Goal: Task Accomplishment & Management: Use online tool/utility

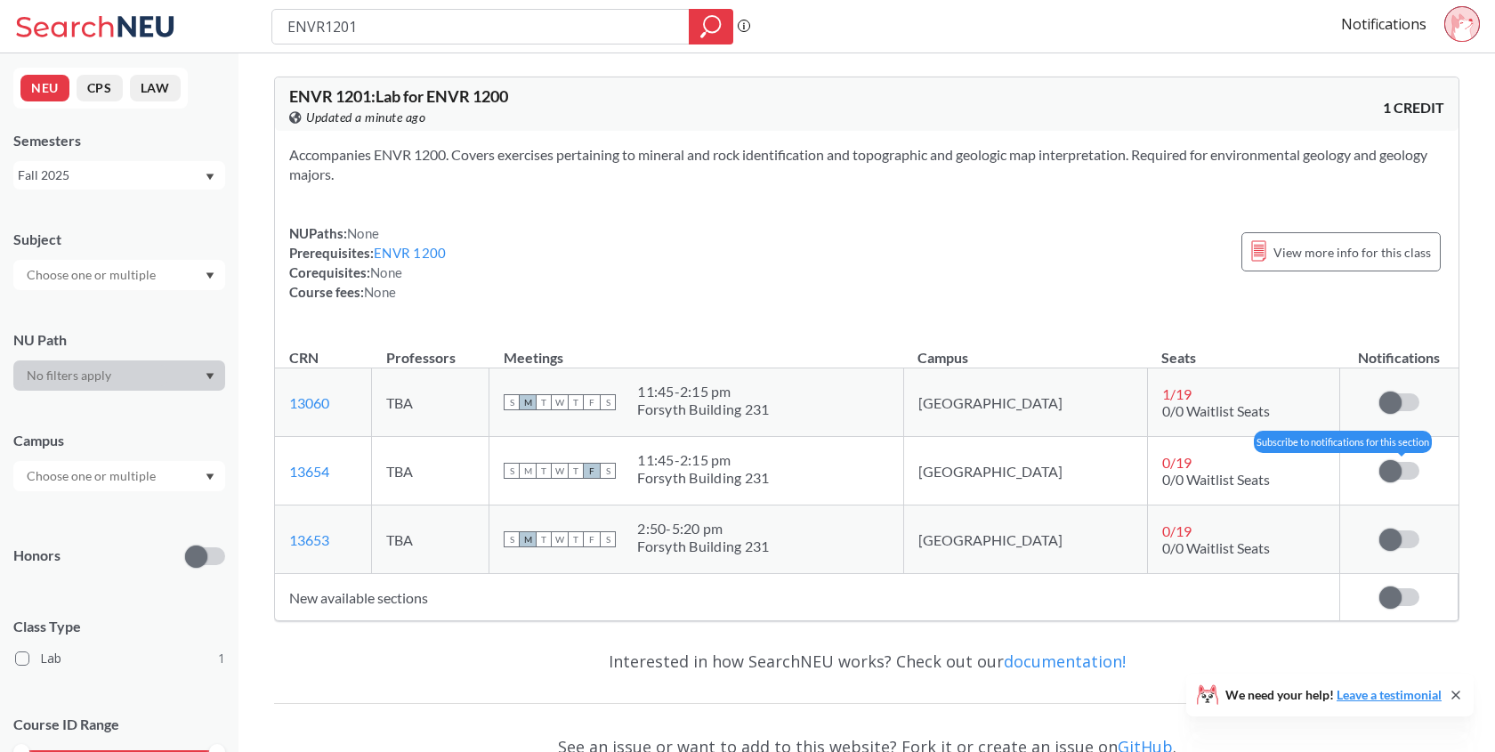
click at [1394, 476] on span at bounding box center [1390, 471] width 22 height 22
click at [1379, 462] on input "checkbox" at bounding box center [1379, 462] width 0 height 0
click at [1286, 473] on td "0 / 19 0/0 Waitlist Seats" at bounding box center [1243, 471] width 192 height 69
drag, startPoint x: 746, startPoint y: 485, endPoint x: 724, endPoint y: 463, distance: 30.8
click at [724, 463] on span "11:45 - 2:15 pm Forsyth Building 231" at bounding box center [703, 469] width 132 height 36
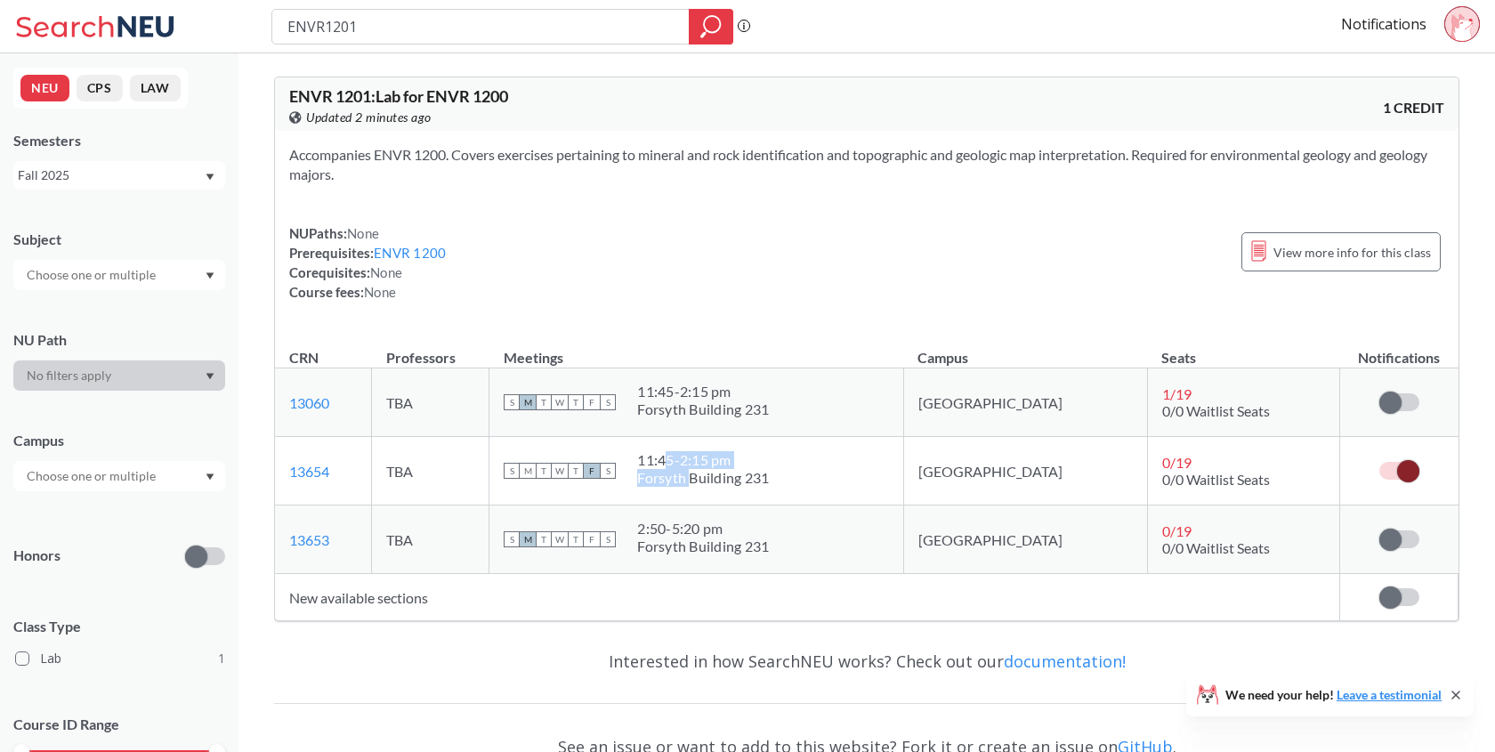
click at [724, 463] on div "11:45 - 2:15 pm" at bounding box center [703, 460] width 132 height 18
click at [402, 607] on td "New available sections" at bounding box center [807, 597] width 1065 height 47
drag, startPoint x: 989, startPoint y: 524, endPoint x: 1018, endPoint y: 553, distance: 40.9
click at [1019, 553] on td "[GEOGRAPHIC_DATA]" at bounding box center [1025, 539] width 244 height 69
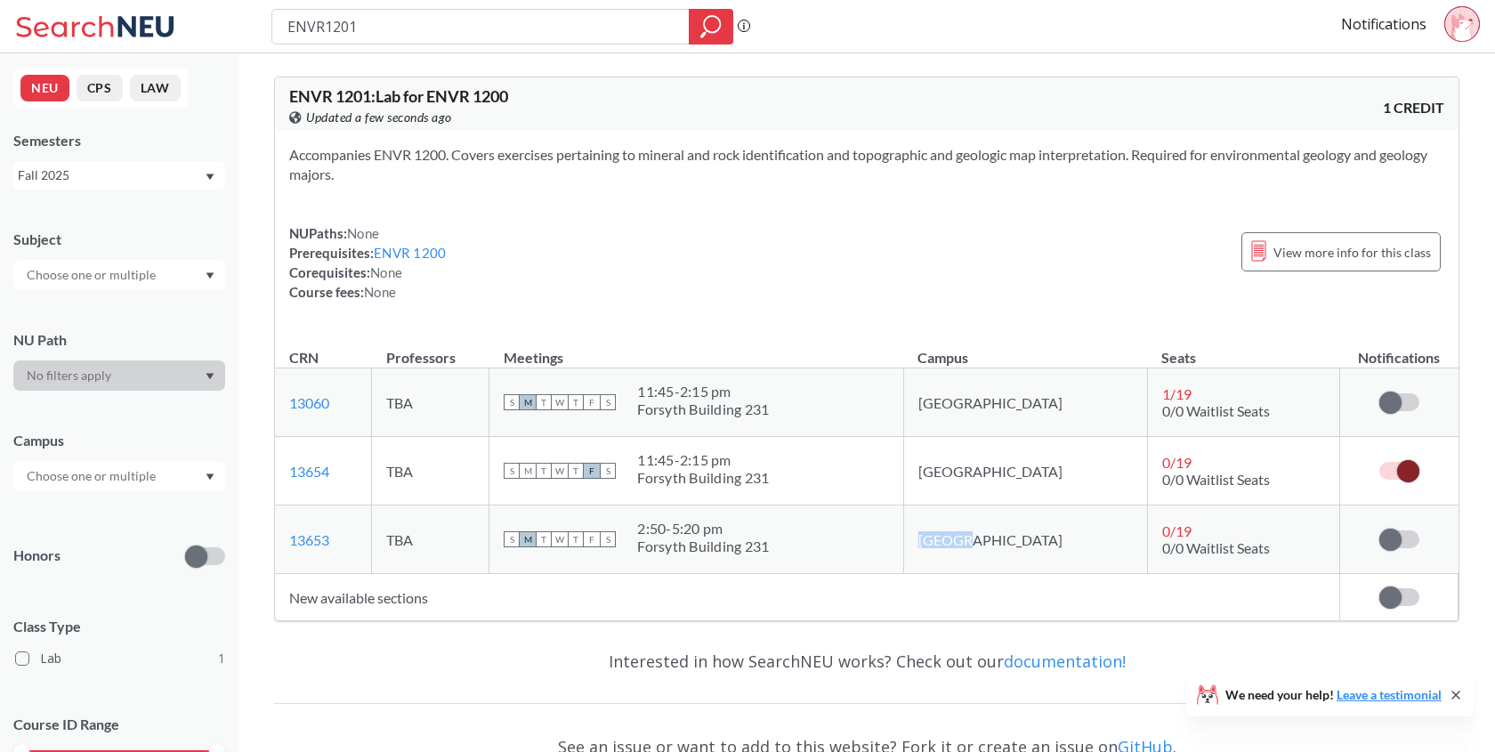
click at [1018, 553] on td "[GEOGRAPHIC_DATA]" at bounding box center [1025, 539] width 244 height 69
click at [1335, 466] on td "0 / 19 0/0 Waitlist Seats" at bounding box center [1243, 471] width 192 height 69
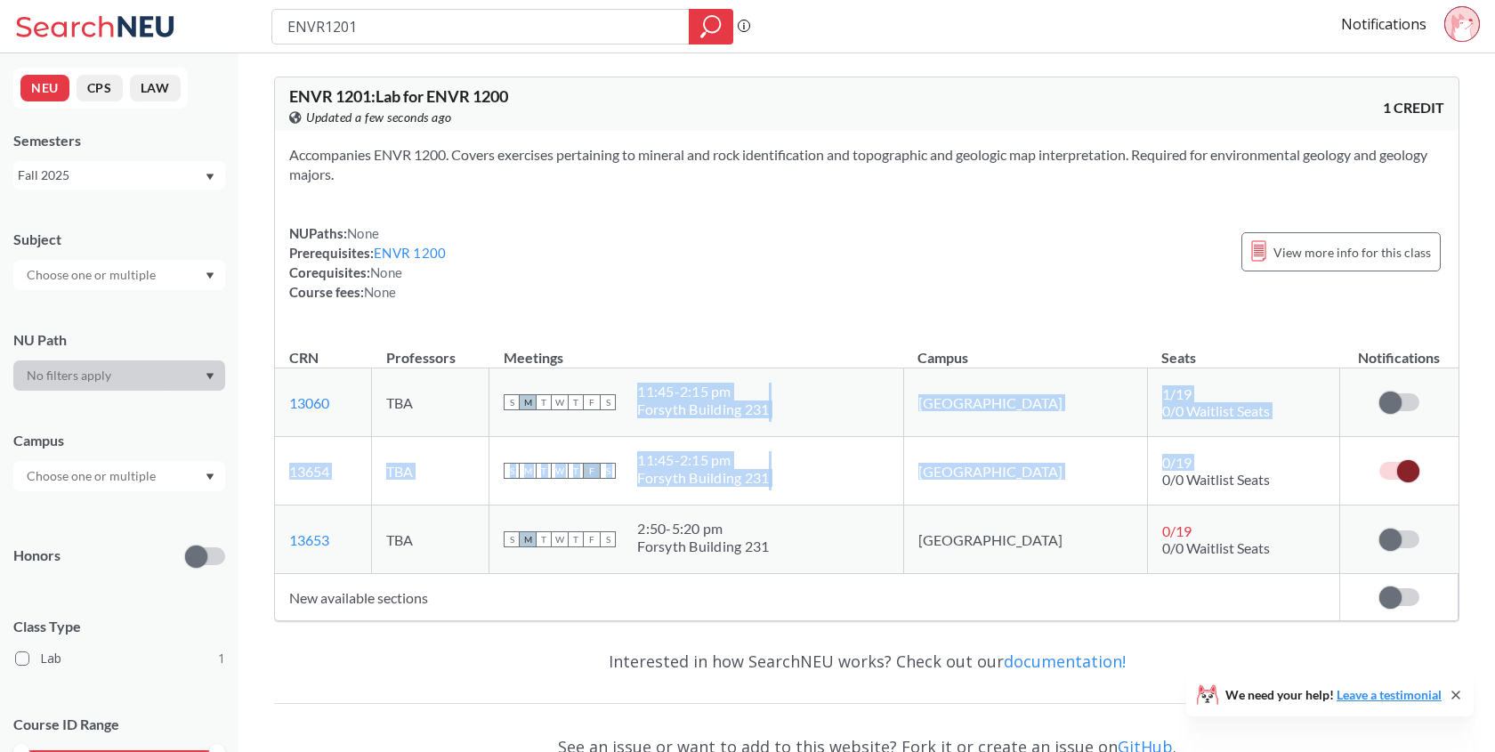
drag, startPoint x: 1335, startPoint y: 466, endPoint x: 871, endPoint y: 414, distance: 467.4
click at [871, 414] on tbody "13060 View this section on Banner. TBA S M T W T F S 11:45 - 2:15 pm [GEOGRAPHI…" at bounding box center [866, 471] width 1183 height 206
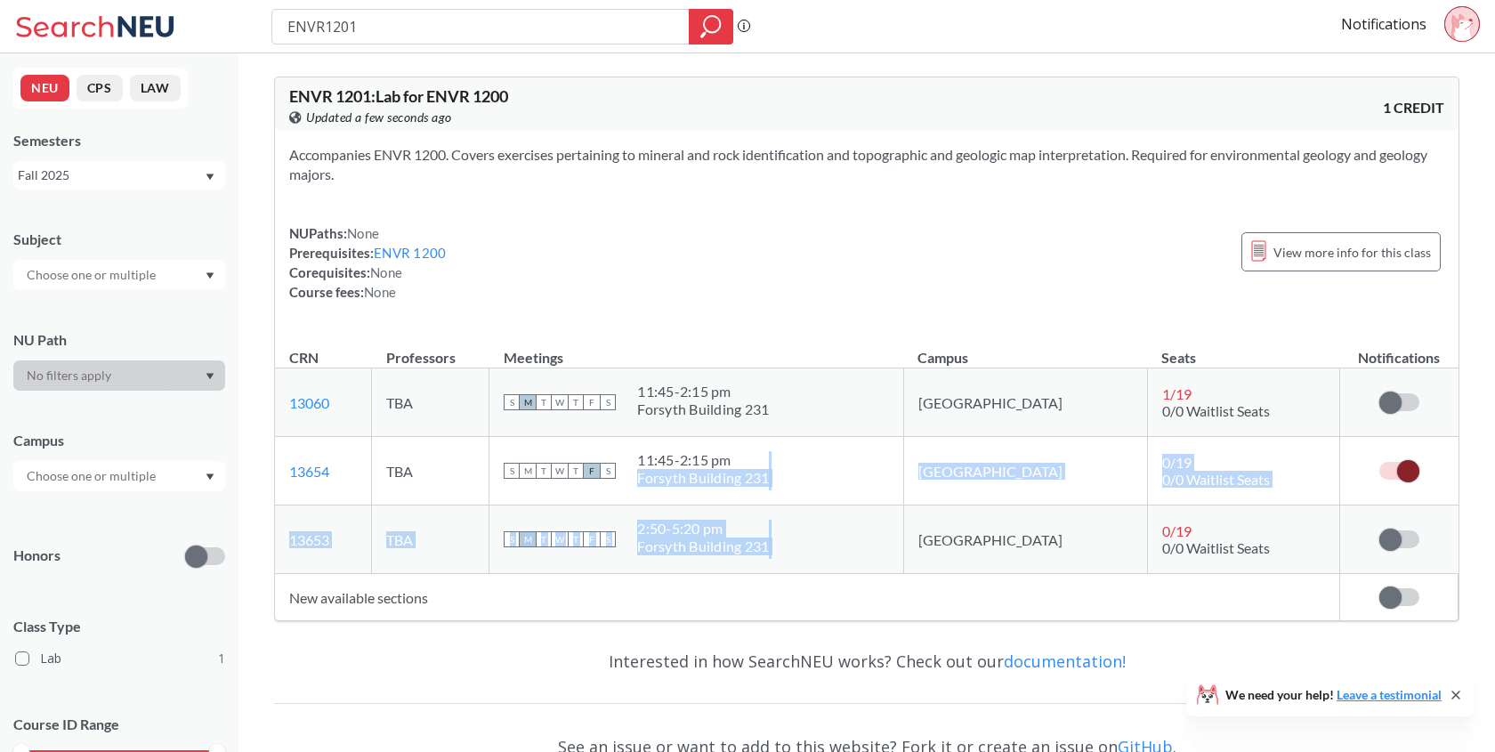
drag, startPoint x: 733, startPoint y: 455, endPoint x: 859, endPoint y: 570, distance: 170.6
click at [859, 570] on tbody "13060 View this section on Banner. TBA S M T W T F S 11:45 - 2:15 pm [GEOGRAPHI…" at bounding box center [866, 471] width 1183 height 206
click at [859, 570] on td "S M T W T F S 2:50 - 5:20 pm [GEOGRAPHIC_DATA] 231" at bounding box center [696, 539] width 414 height 69
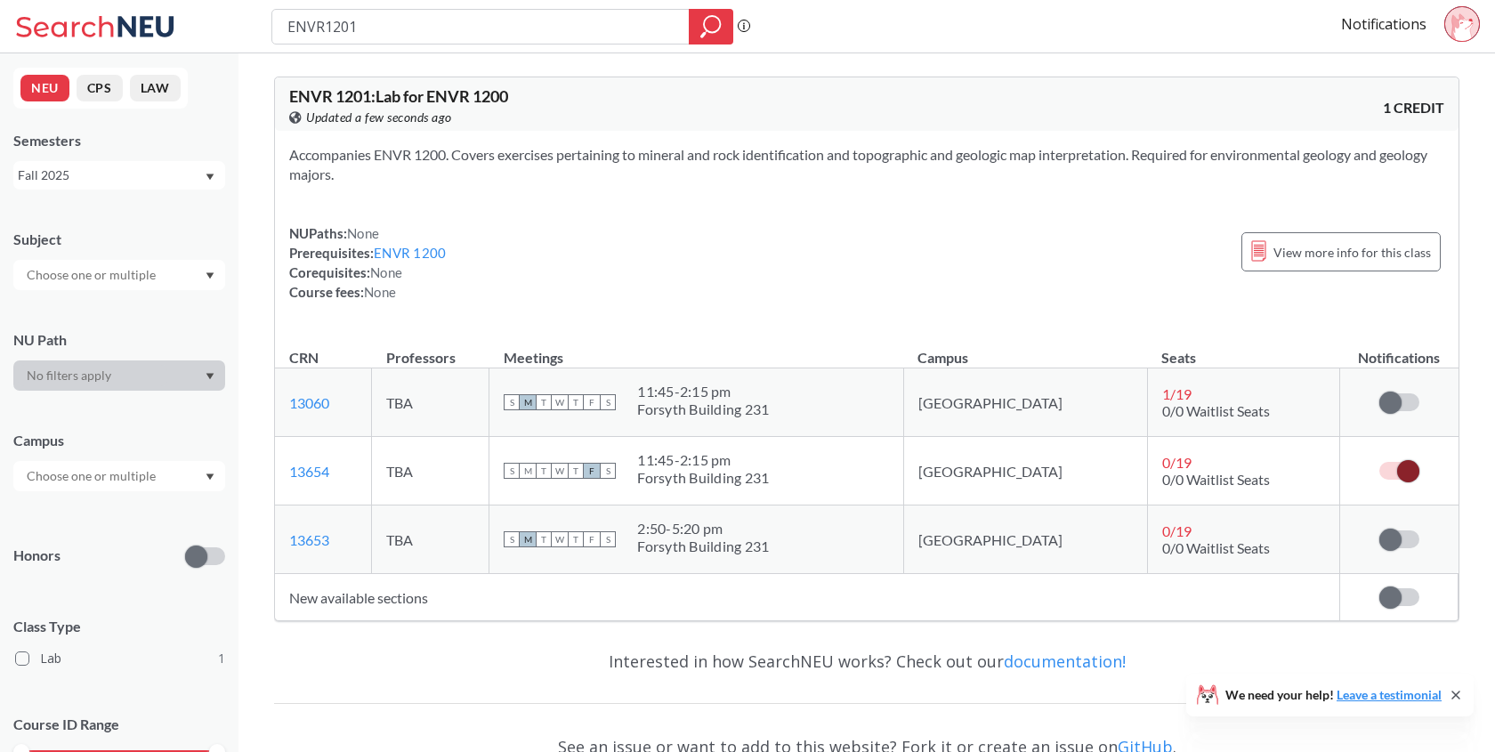
click at [859, 570] on td "S M T W T F S 2:50 - 5:20 pm [GEOGRAPHIC_DATA] 231" at bounding box center [696, 539] width 414 height 69
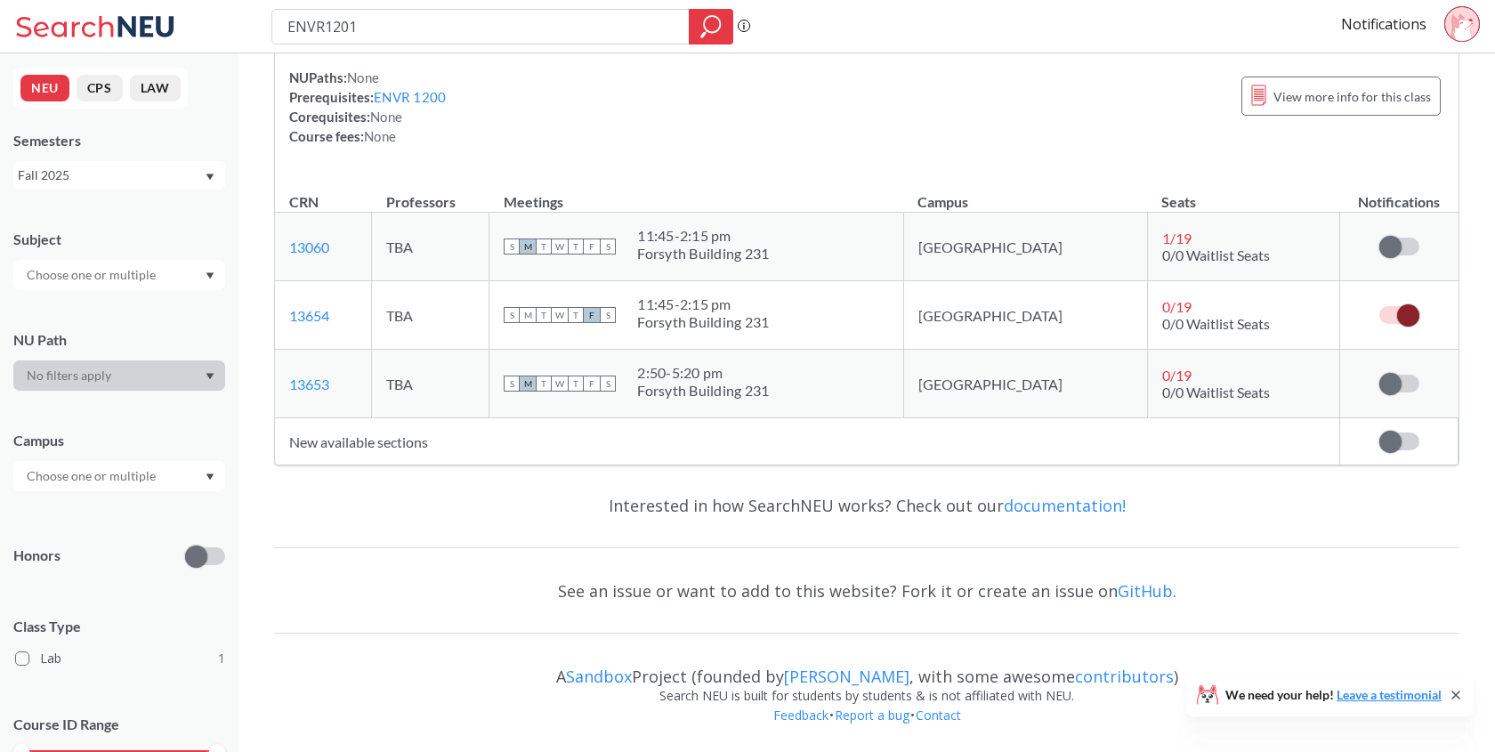
scroll to position [156, 0]
click at [1396, 690] on link "Leave a testimonial" at bounding box center [1388, 694] width 105 height 15
